Goal: Task Accomplishment & Management: Complete application form

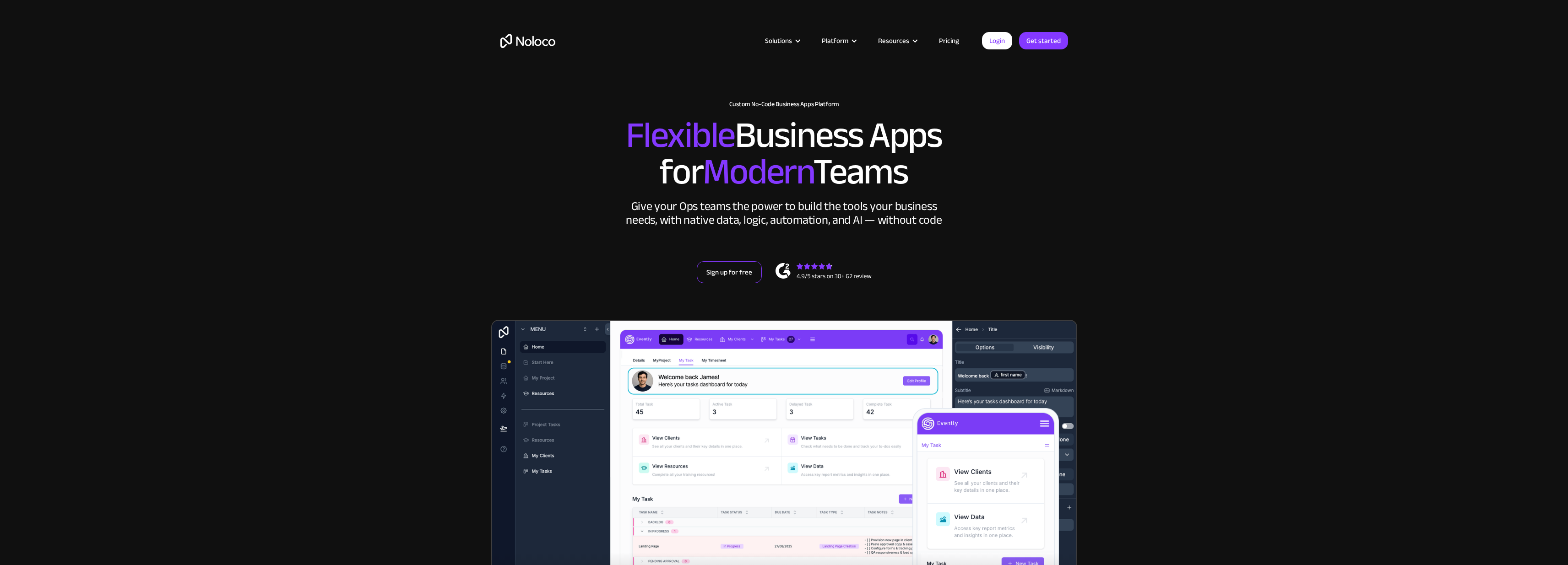
click at [712, 270] on link "Sign up for free" at bounding box center [728, 272] width 65 height 22
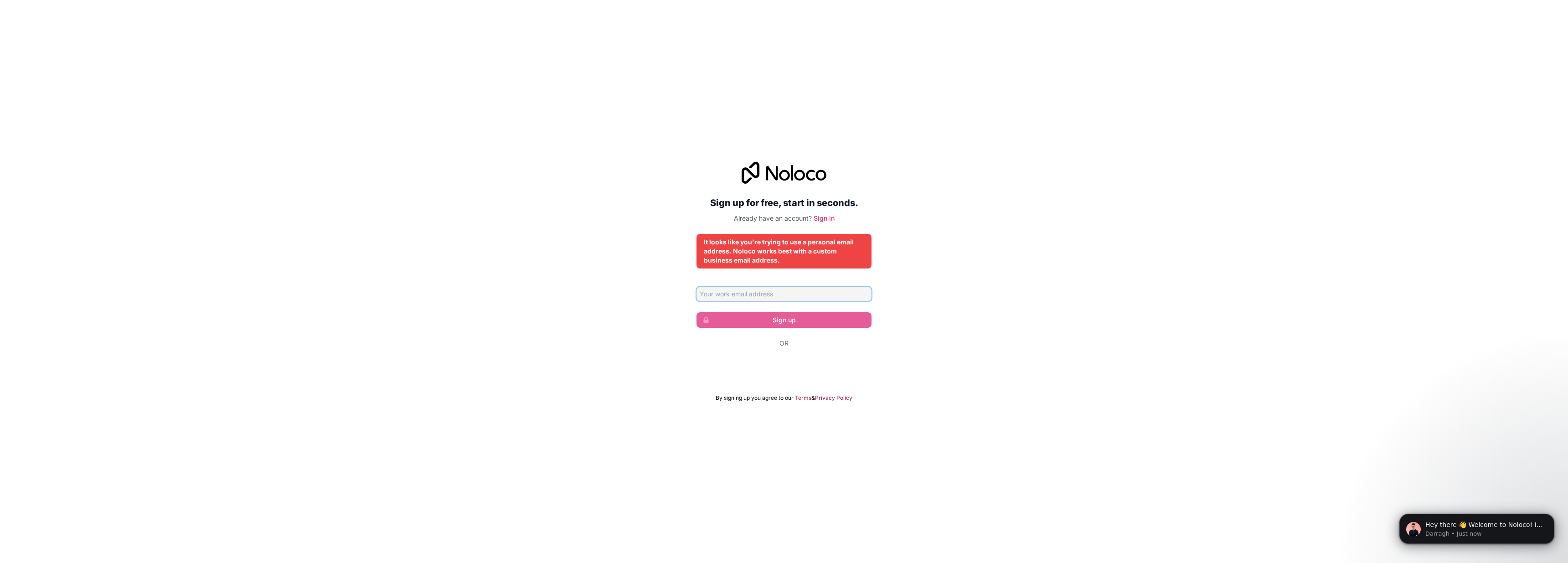
click at [782, 294] on input "Email address" at bounding box center [783, 294] width 175 height 15
type input "[PERSON_NAME][EMAIL_ADDRESS][DOMAIN_NAME]"
click at [919, 327] on div "Sign up for free, start in seconds. Already have an account? Sign in It looks l…" at bounding box center [784, 282] width 1568 height 265
click at [935, 327] on div "Sign up for free, start in seconds. Already have an account? Sign in It looks l…" at bounding box center [784, 282] width 1568 height 265
click at [799, 294] on input "[PERSON_NAME][EMAIL_ADDRESS][DOMAIN_NAME]" at bounding box center [783, 294] width 175 height 15
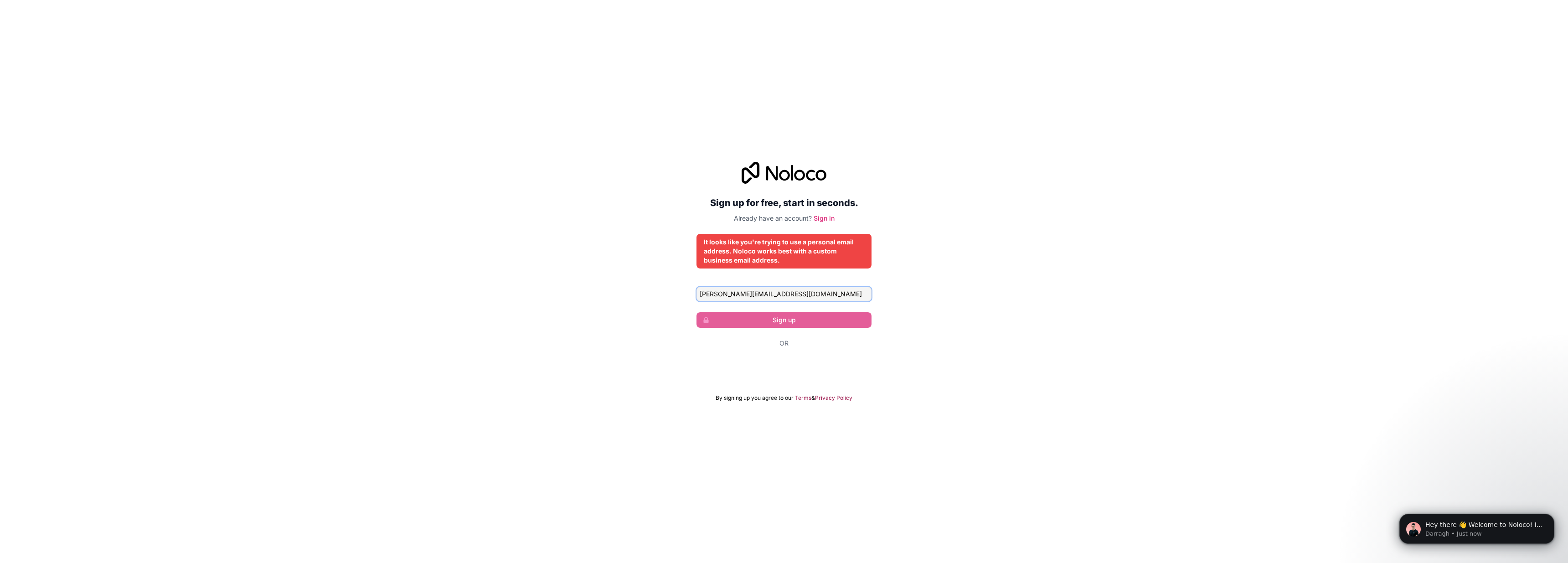
click at [799, 294] on input "[PERSON_NAME][EMAIL_ADDRESS][DOMAIN_NAME]" at bounding box center [783, 294] width 175 height 15
click at [295, 96] on div "Sign up for free, start in seconds. Already have an account? Sign in It looks l…" at bounding box center [784, 282] width 1568 height 563
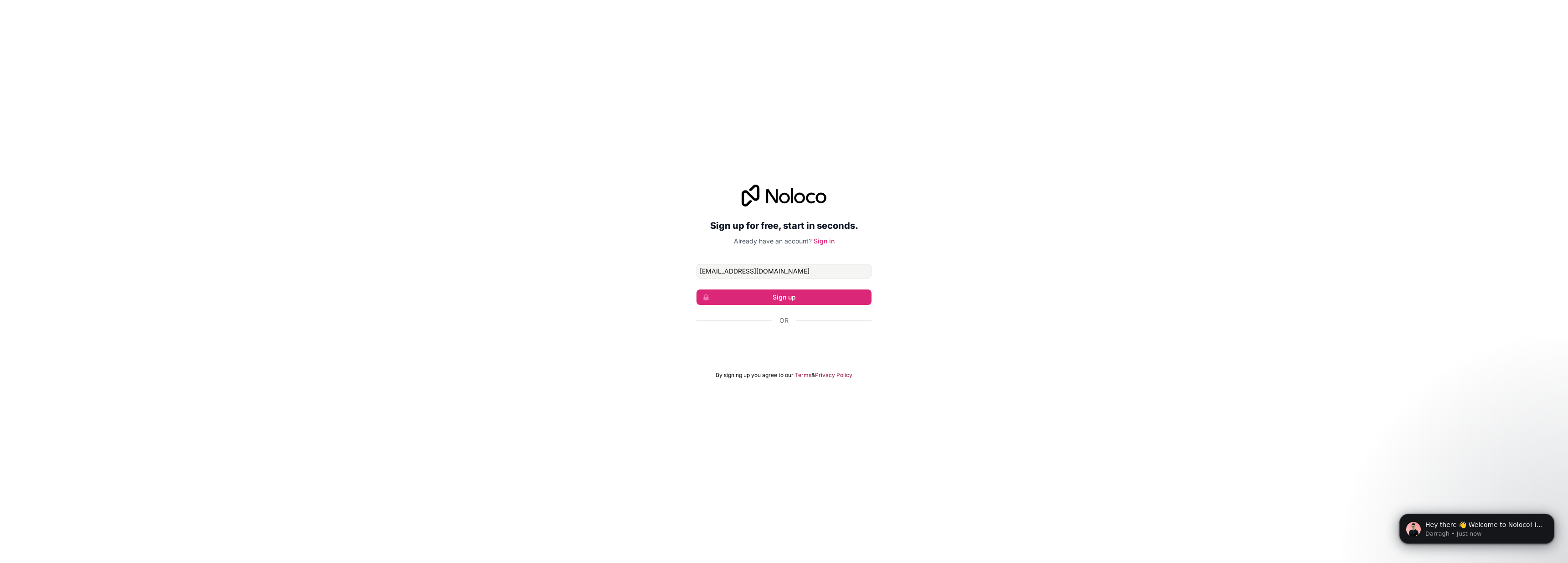
type input "[EMAIL_ADDRESS][DOMAIN_NAME]"
click button "Sign up" at bounding box center [783, 297] width 175 height 15
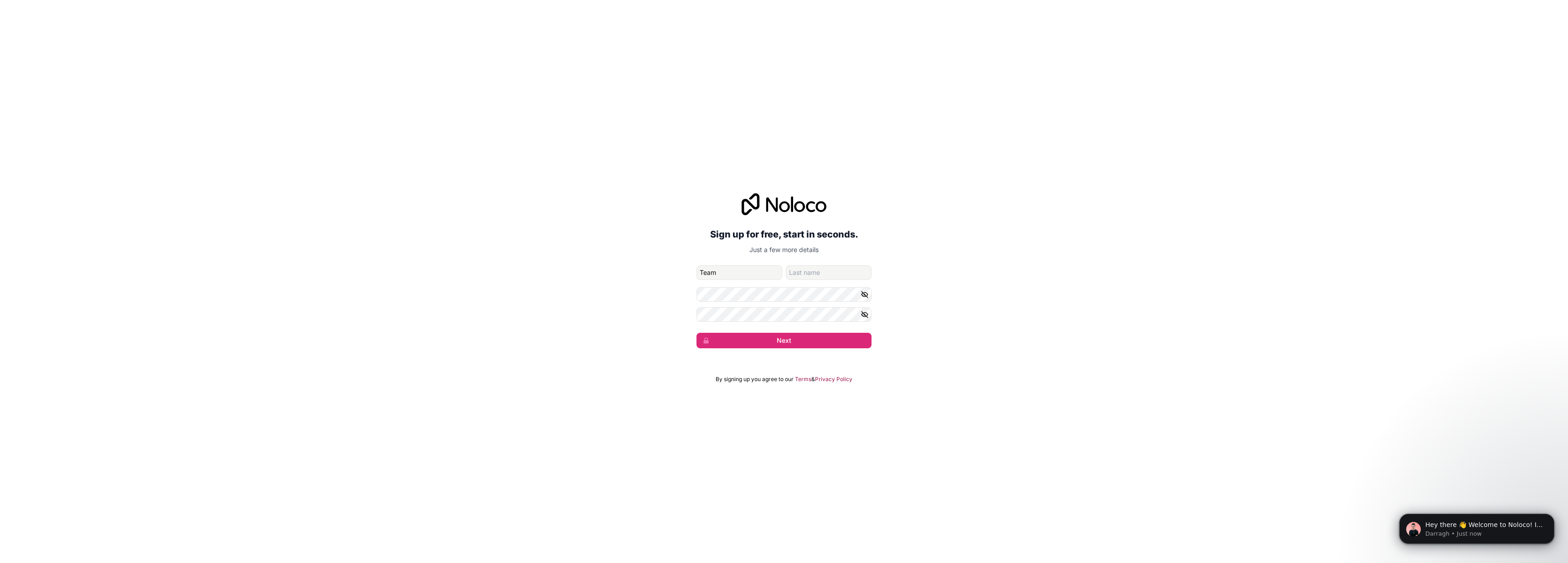
type input "Team"
type input "Hejvebti"
click at [696, 333] on button "Next" at bounding box center [783, 341] width 175 height 15
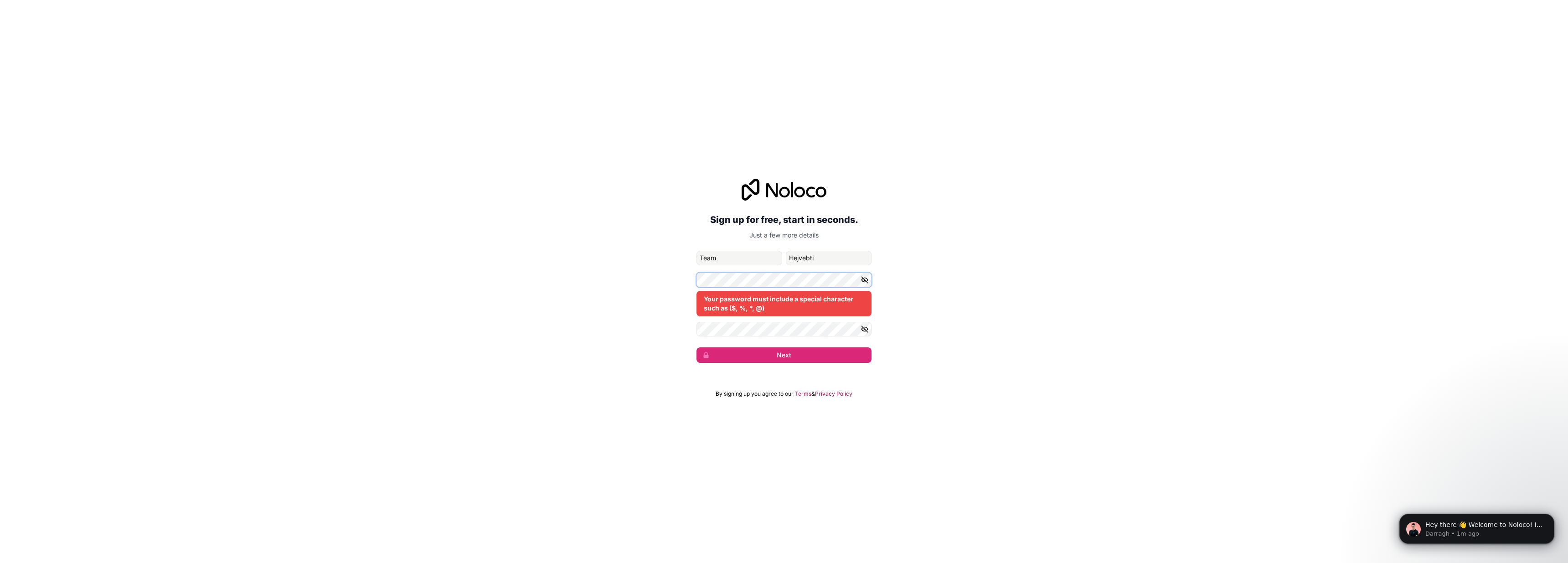
click at [696, 347] on button "Next" at bounding box center [783, 355] width 175 height 15
click at [770, 354] on button "Next" at bounding box center [783, 355] width 175 height 15
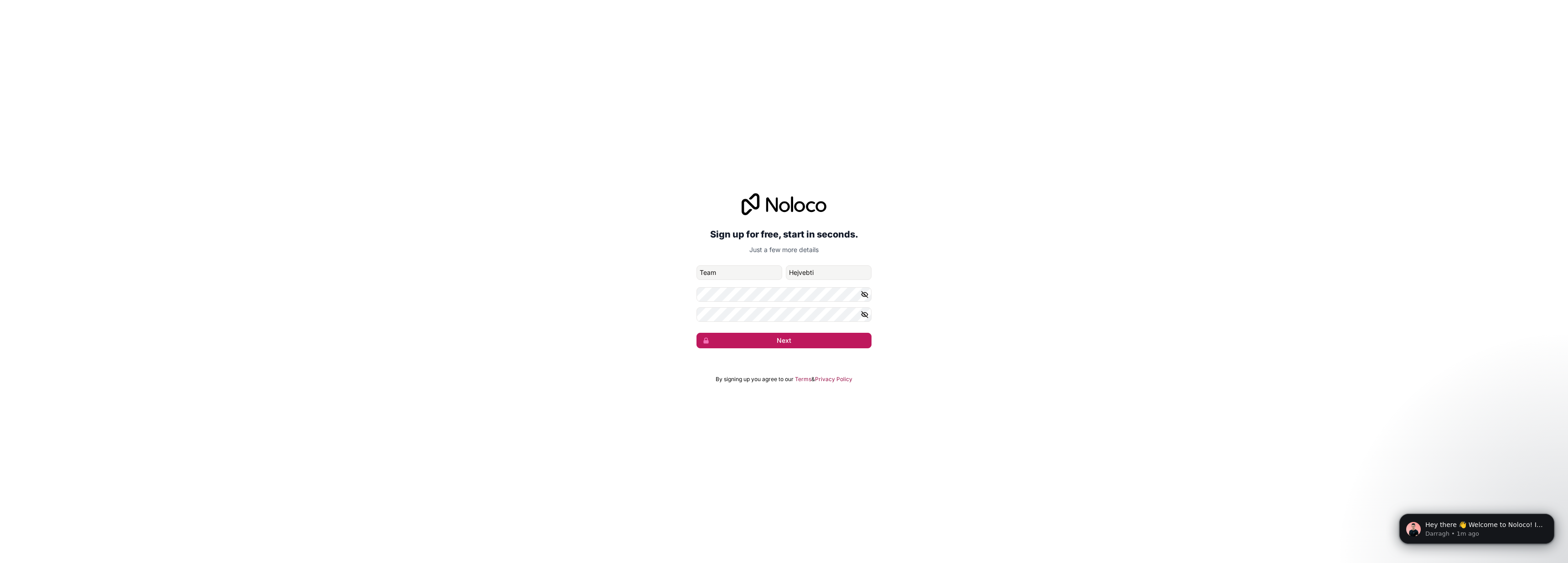
click at [776, 342] on button "Next" at bounding box center [783, 341] width 175 height 15
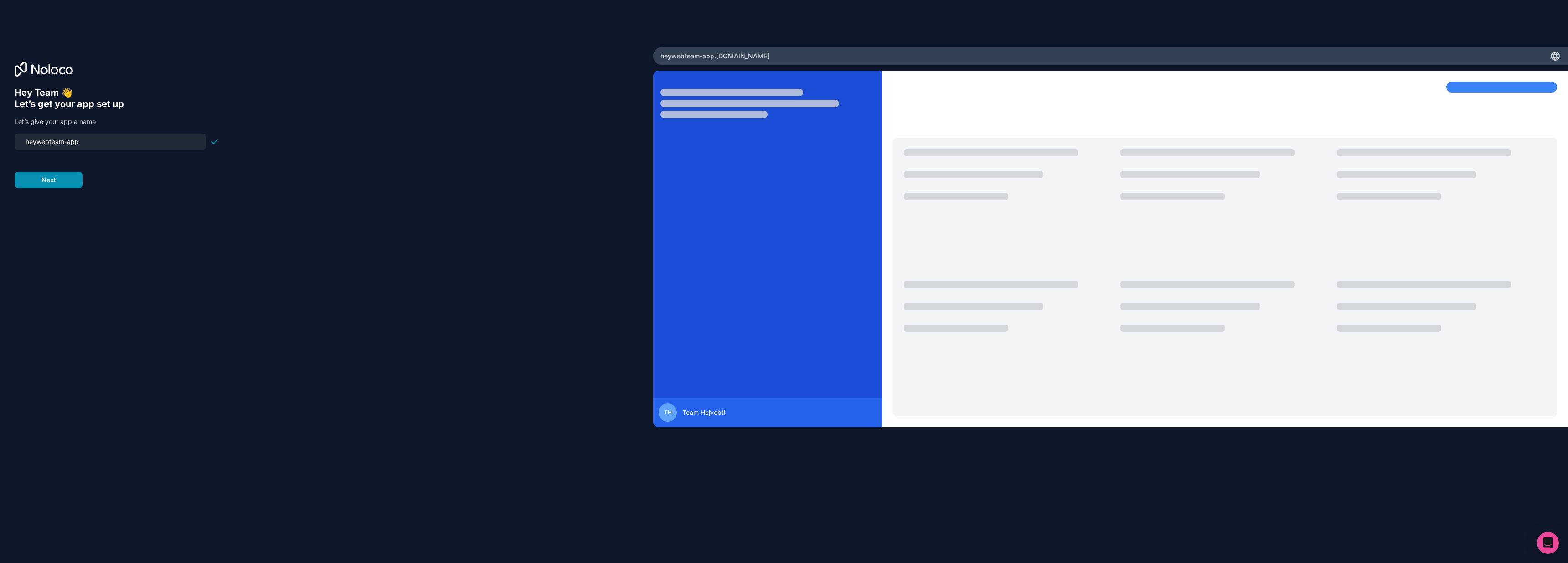
click at [62, 188] on button "Next" at bounding box center [48, 180] width 68 height 16
click at [75, 135] on span "__________" at bounding box center [73, 135] width 37 height 11
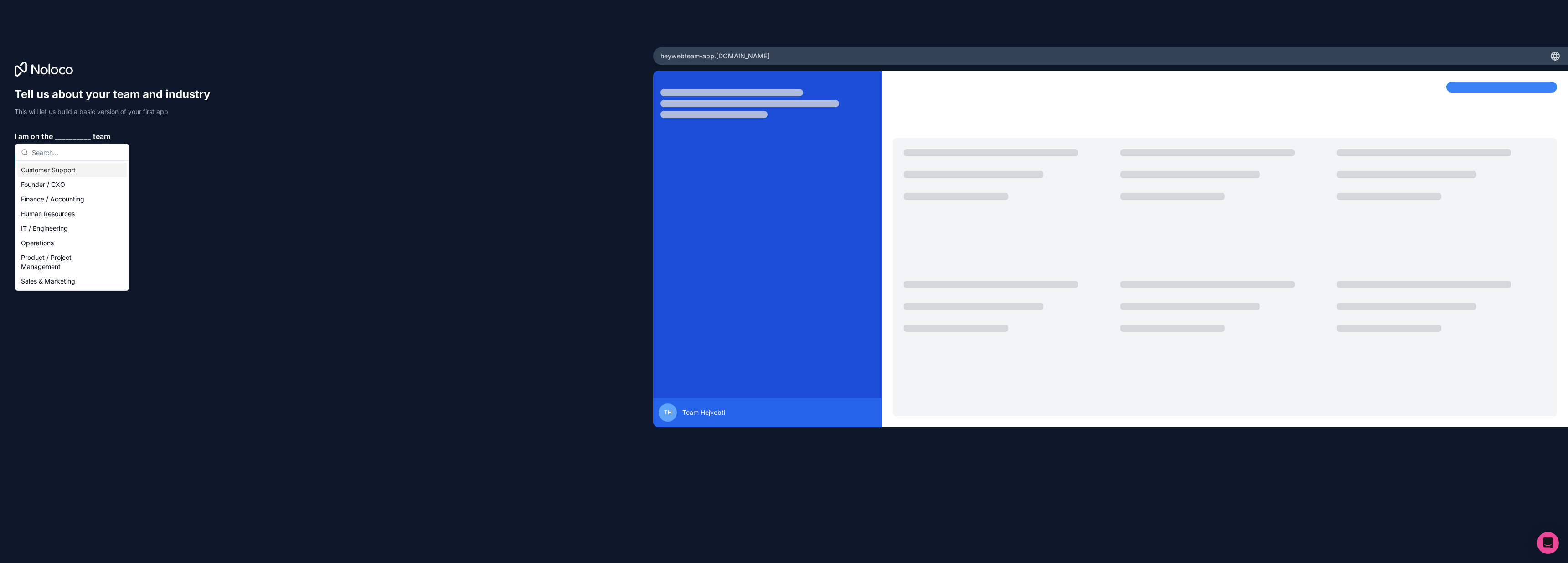
click at [65, 169] on div "Customer Support" at bounding box center [72, 169] width 109 height 15
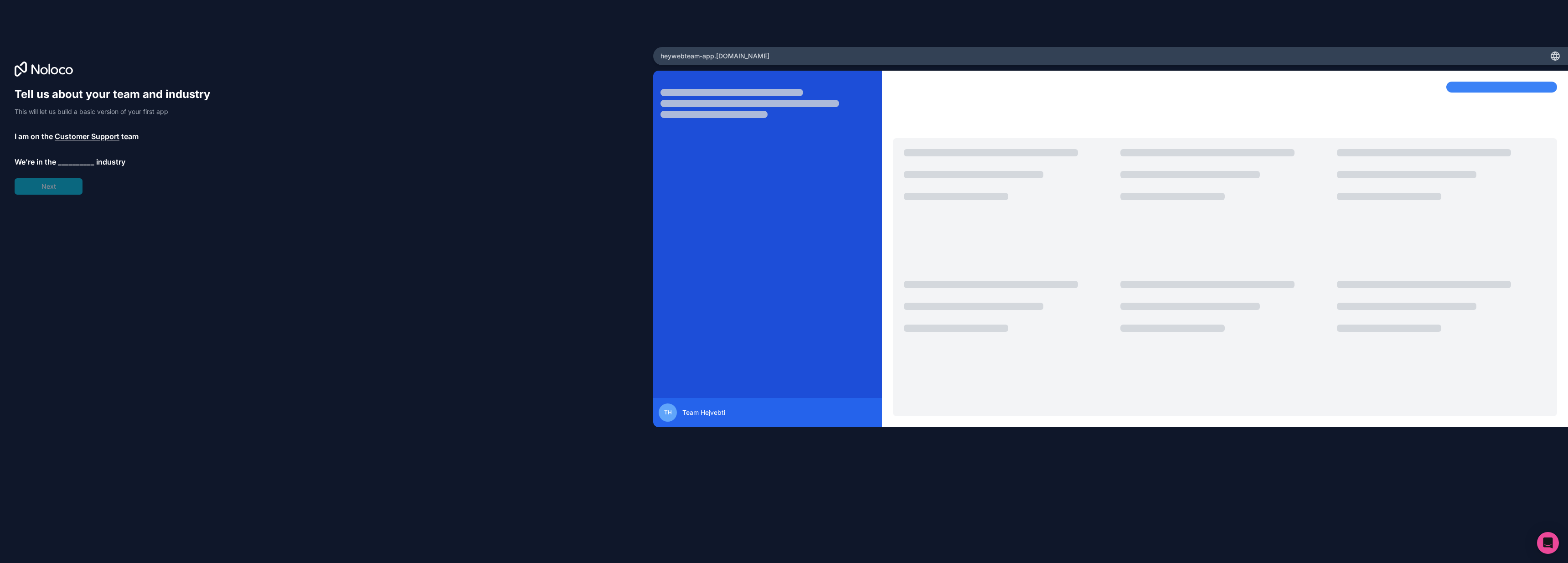
click at [68, 164] on span "__________" at bounding box center [76, 162] width 37 height 11
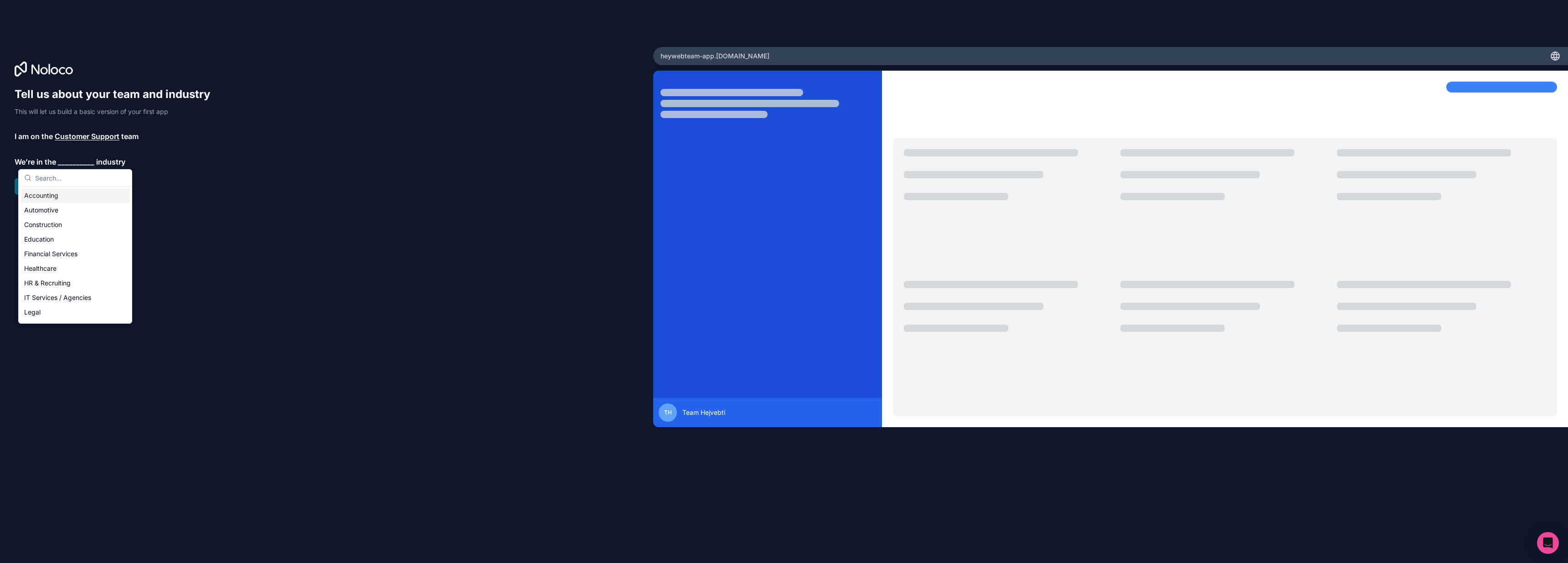
click at [62, 199] on div "Accounting" at bounding box center [74, 195] width 109 height 15
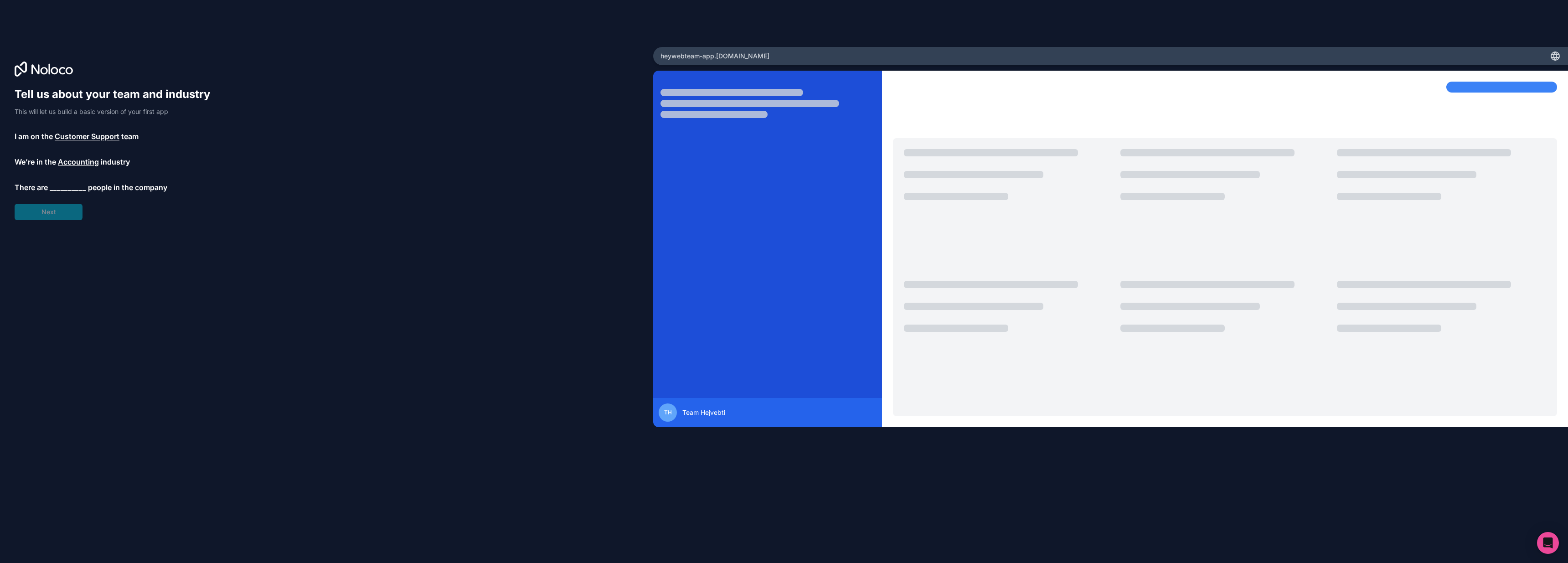
click at [69, 189] on span "__________" at bounding box center [68, 187] width 37 height 11
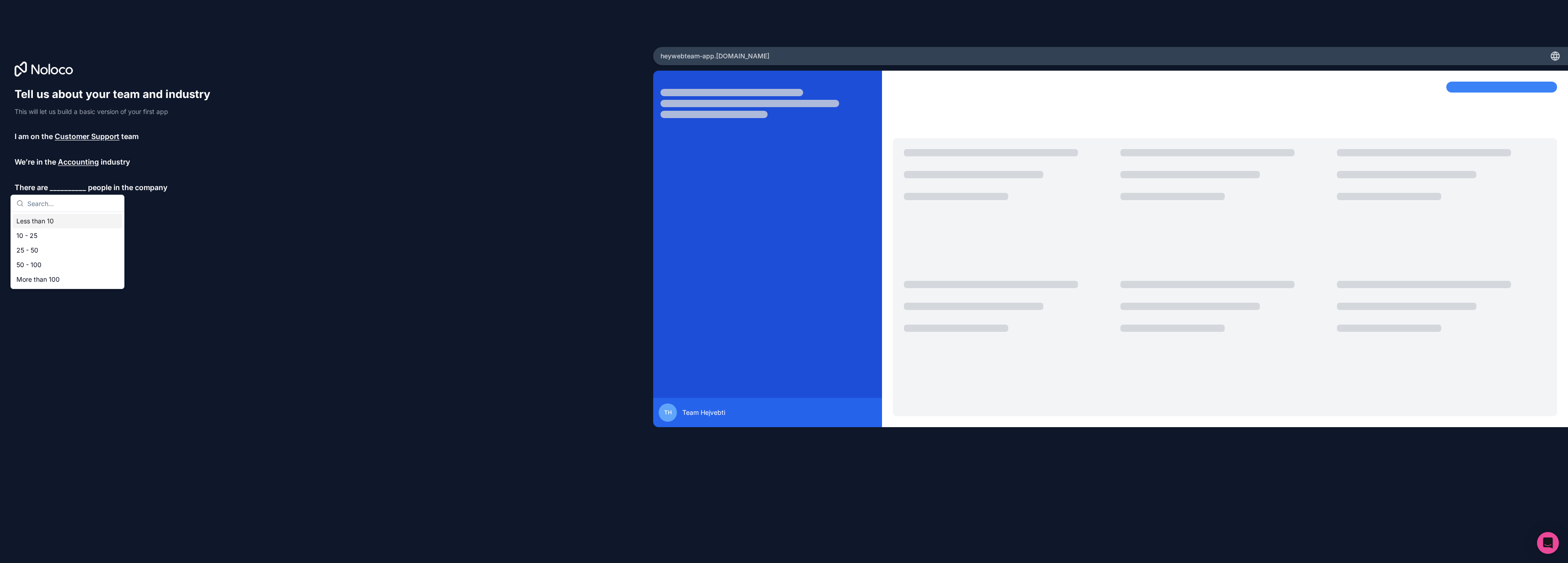
click at [71, 222] on div "Less than 10" at bounding box center [67, 221] width 109 height 15
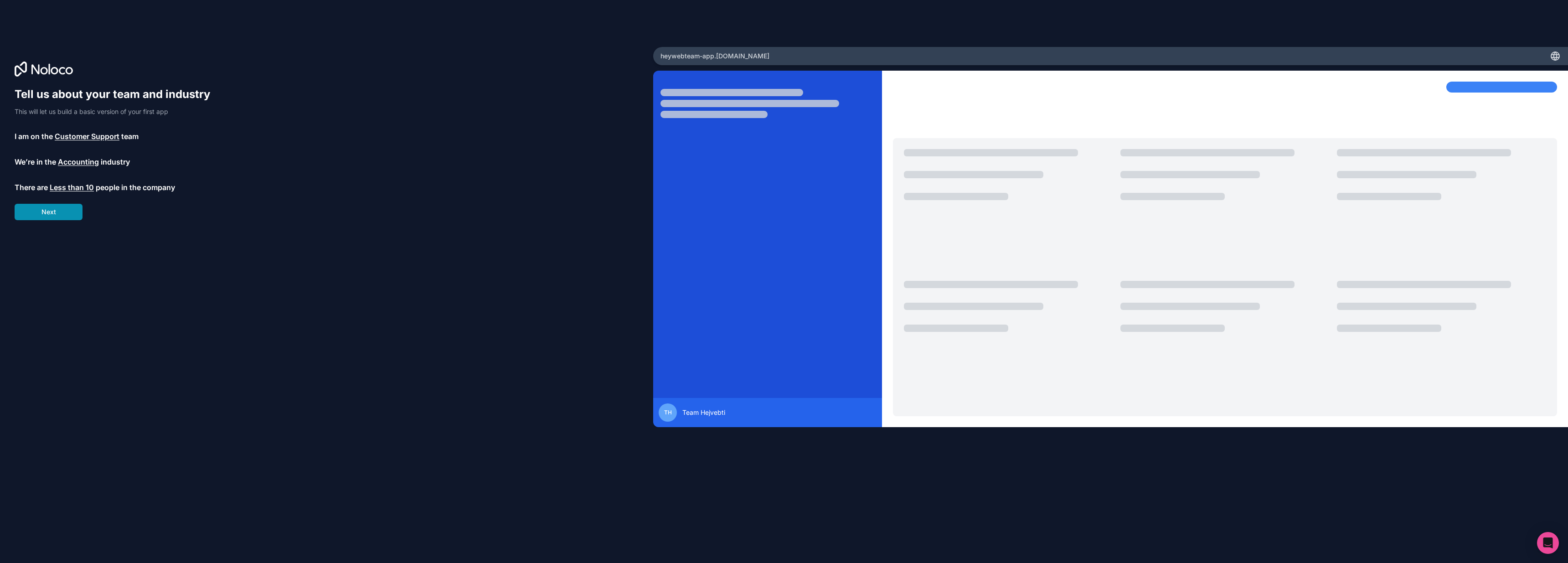
click at [56, 213] on button "Next" at bounding box center [48, 212] width 68 height 16
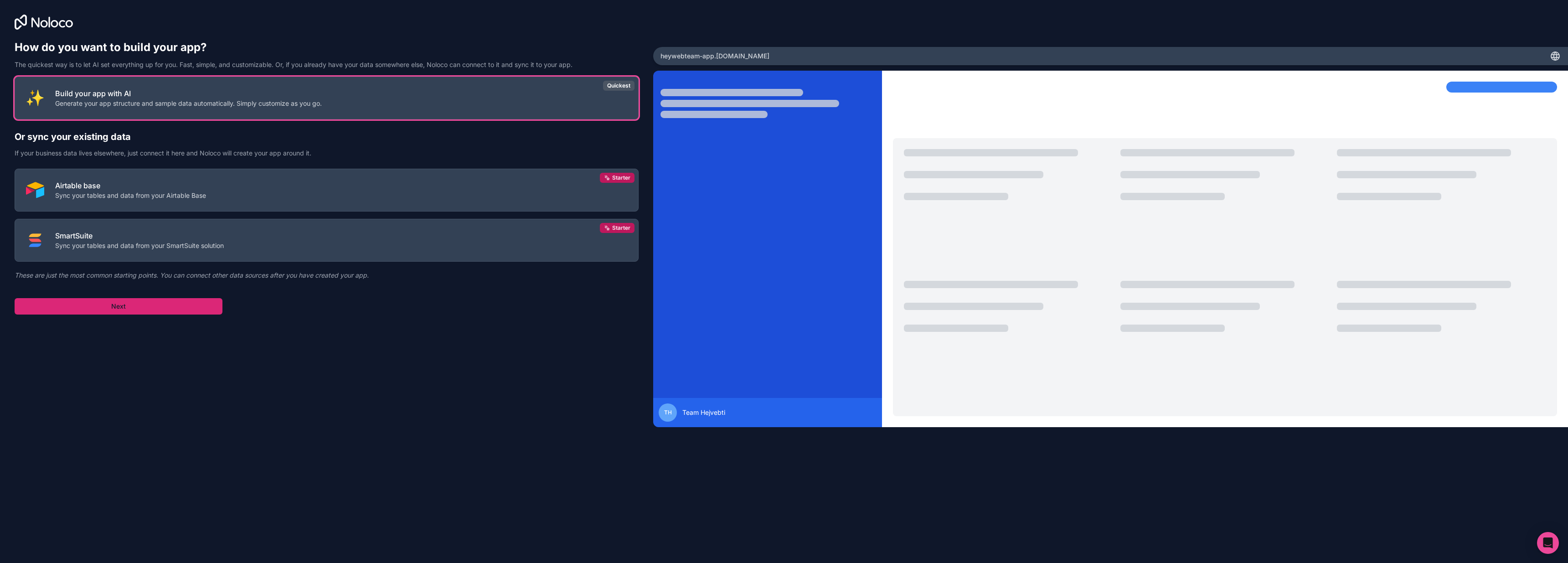
click at [135, 310] on button "Next" at bounding box center [118, 306] width 208 height 16
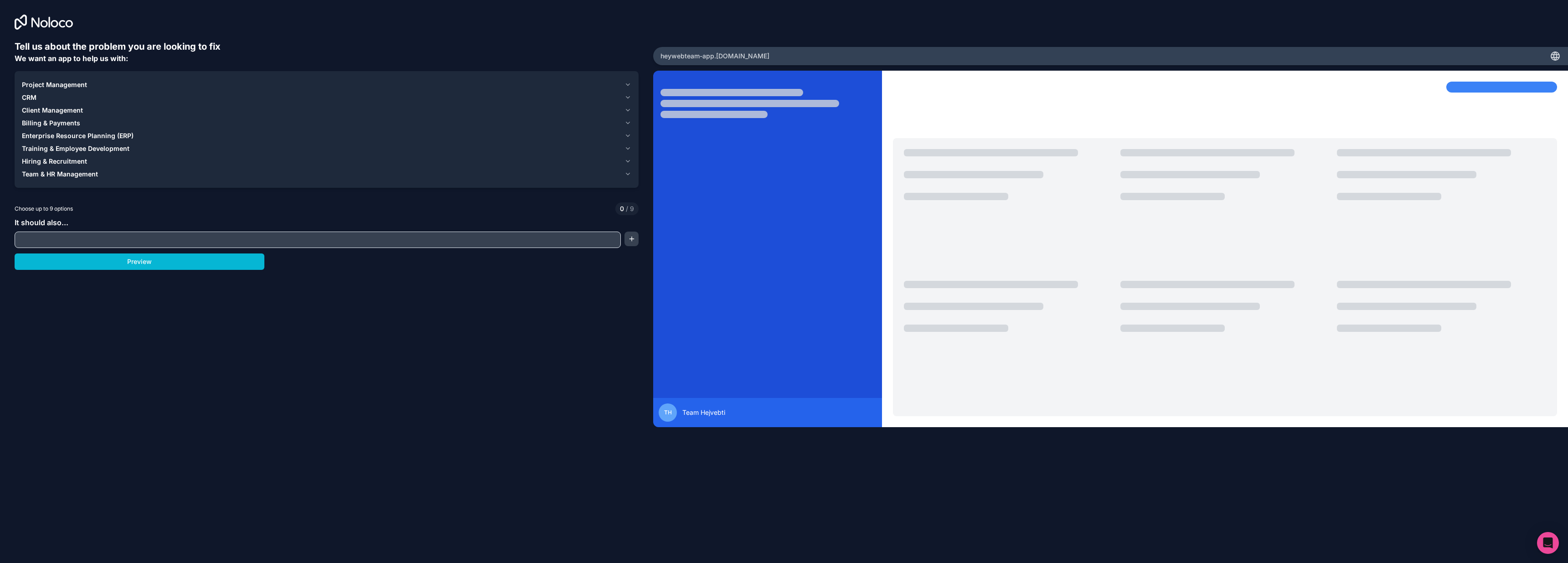
click at [65, 81] on span "Project Management" at bounding box center [54, 84] width 65 height 9
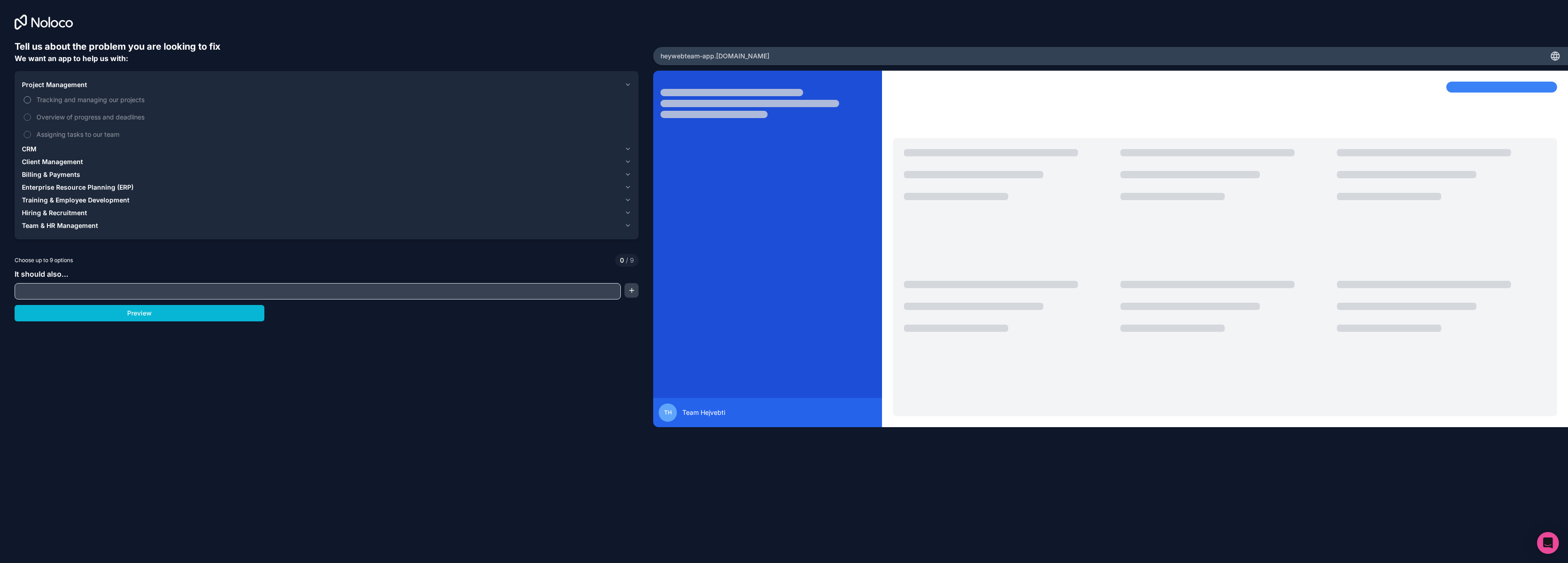
click at [69, 102] on span "Tracking and managing our projects" at bounding box center [333, 100] width 593 height 10
click at [31, 102] on button "Tracking and managing our projects" at bounding box center [28, 100] width 8 height 8
click at [70, 116] on span "Overview of progress and deadlines" at bounding box center [333, 117] width 593 height 10
click at [31, 116] on button "Overview of progress and deadlines" at bounding box center [28, 117] width 8 height 8
click at [73, 135] on span "Assigning tasks to our team" at bounding box center [333, 134] width 593 height 10
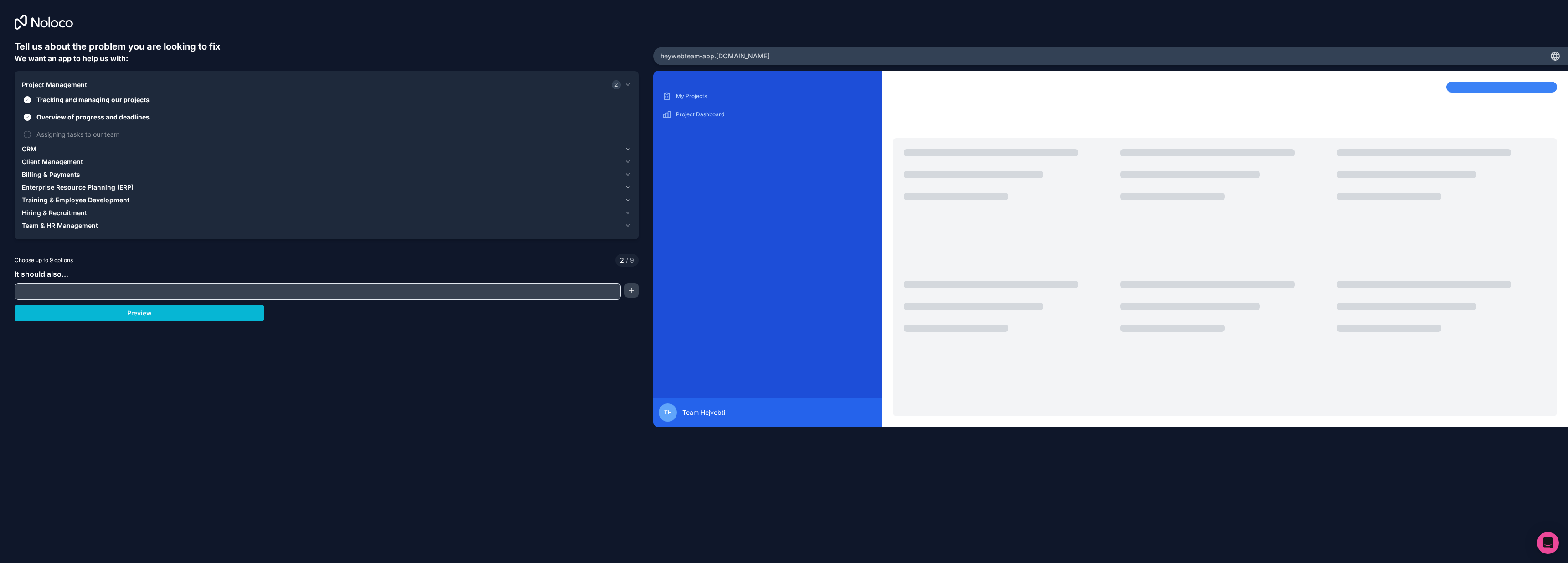
click at [31, 135] on button "Assigning tasks to our team" at bounding box center [28, 134] width 8 height 8
click at [91, 175] on div "Billing & Payments" at bounding box center [321, 174] width 598 height 9
click at [78, 140] on span "Keeping track of invoices and payments" at bounding box center [333, 138] width 593 height 10
click at [31, 140] on button "Keeping track of invoices and payments" at bounding box center [28, 138] width 8 height 8
click at [80, 153] on span "Creating and sending invoices easily" at bounding box center [333, 156] width 593 height 10
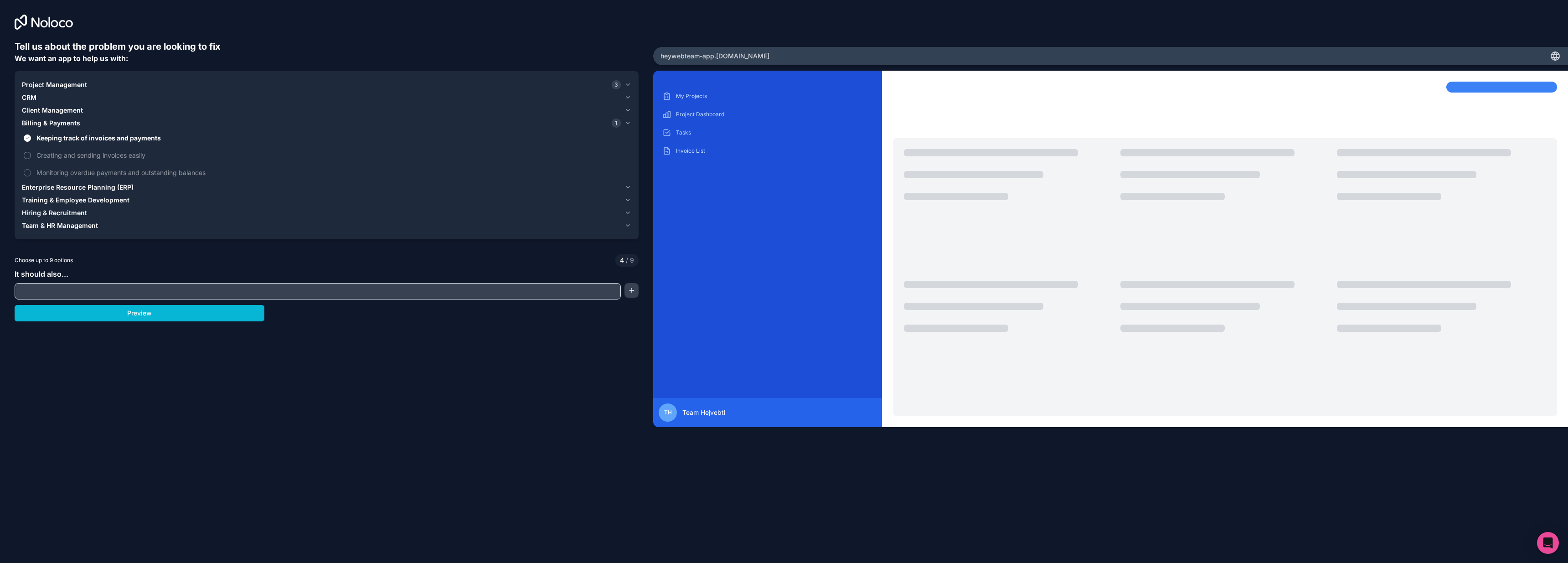
click at [31, 153] on button "Creating and sending invoices easily" at bounding box center [28, 156] width 8 height 8
click at [92, 197] on span "Training & Employee Development" at bounding box center [75, 199] width 107 height 9
click at [88, 185] on span "Hosting training videos for onboarding and learning" at bounding box center [333, 181] width 593 height 10
click at [31, 185] on button "Hosting training videos for onboarding and learning" at bounding box center [28, 181] width 8 height 8
click at [91, 194] on span "Tracking employee development" at bounding box center [333, 198] width 593 height 10
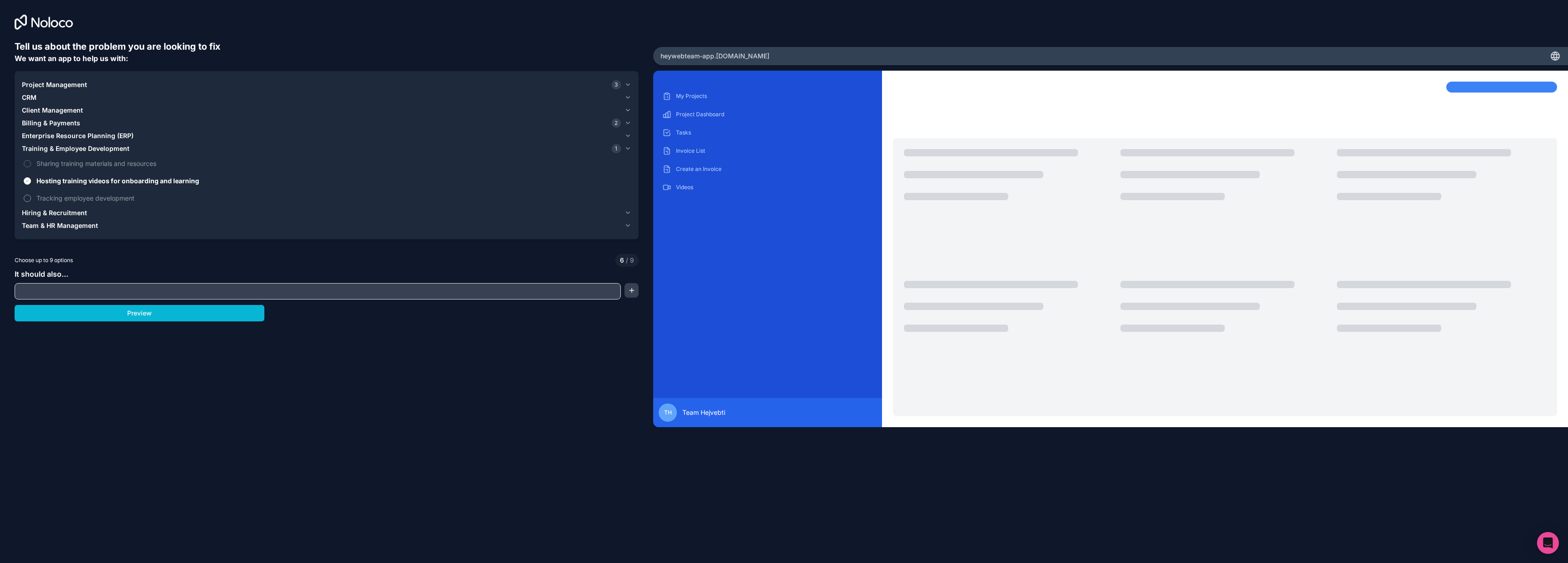
click at [31, 194] on button "Tracking employee development" at bounding box center [28, 198] width 8 height 8
click at [92, 226] on span "Team & HR Management" at bounding box center [60, 225] width 76 height 9
click at [83, 191] on span "Organizing departments within our company" at bounding box center [333, 189] width 593 height 10
click at [31, 191] on button "Organizing departments within our company" at bounding box center [28, 190] width 8 height 8
click at [85, 201] on span "Keeping a directory of team members and their roles" at bounding box center [333, 206] width 593 height 10
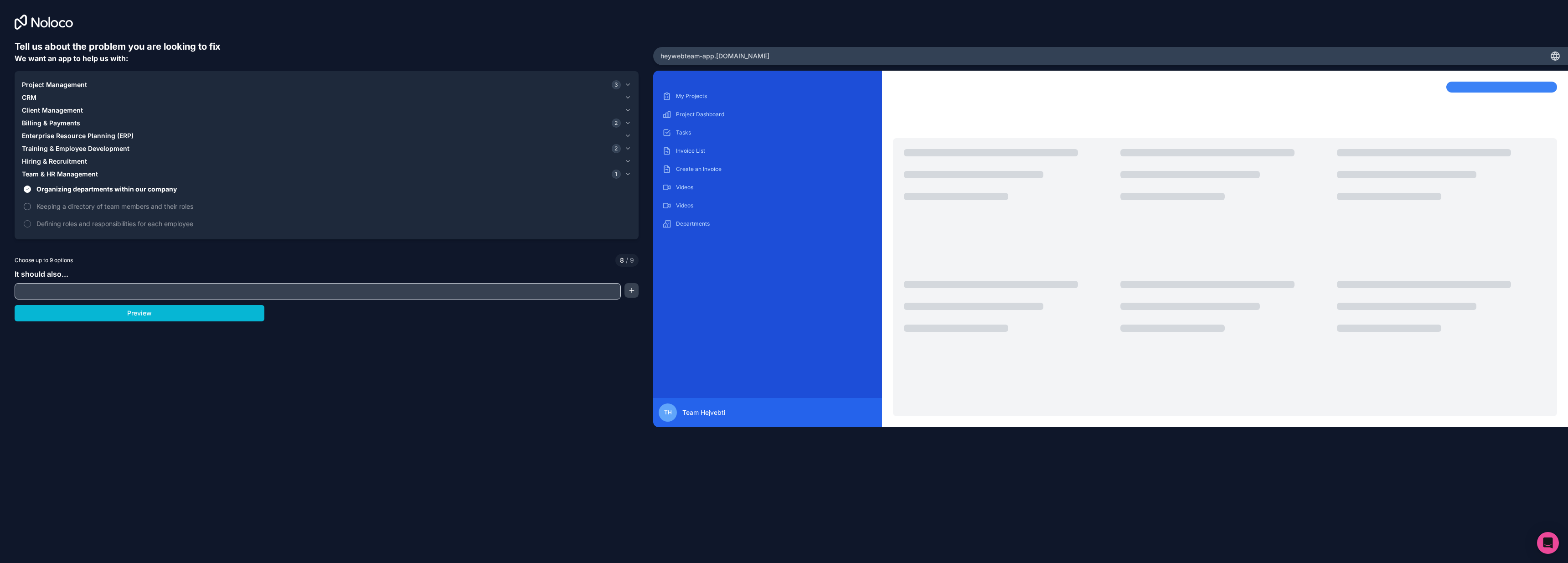
click at [31, 203] on button "Keeping a directory of team members and their roles" at bounding box center [28, 207] width 8 height 8
